Goal: Transaction & Acquisition: Book appointment/travel/reservation

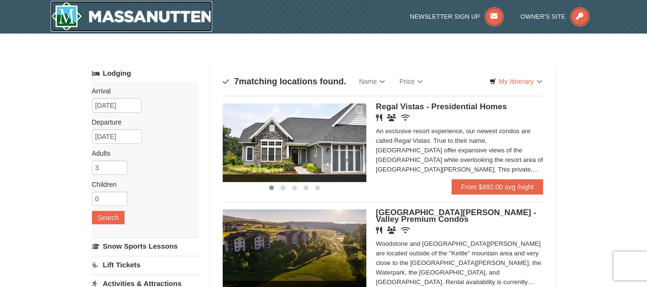
click at [156, 14] on img at bounding box center [132, 16] width 162 height 31
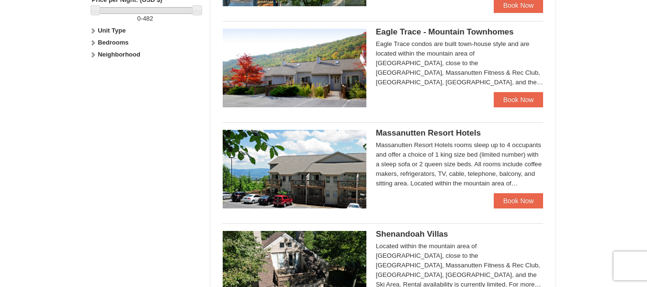
scroll to position [527, 0]
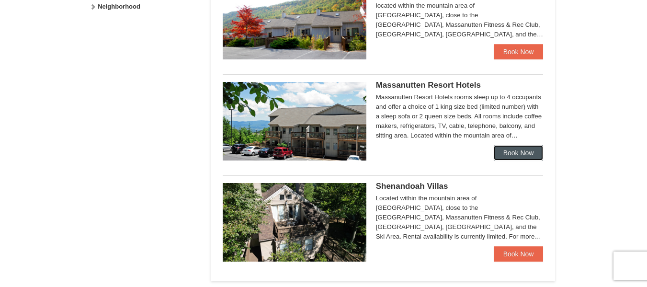
click at [514, 155] on link "Book Now" at bounding box center [519, 152] width 50 height 15
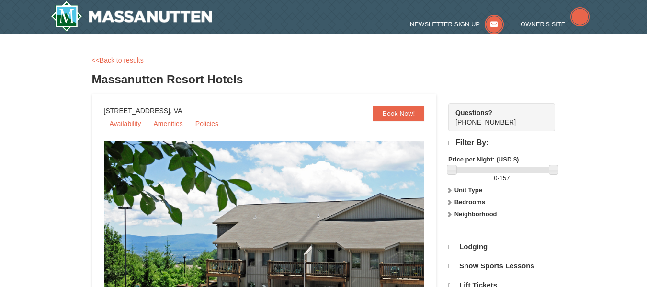
select select "9"
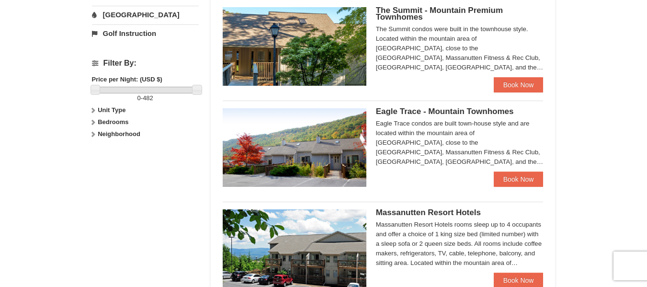
scroll to position [375, 0]
